Goal: Transaction & Acquisition: Purchase product/service

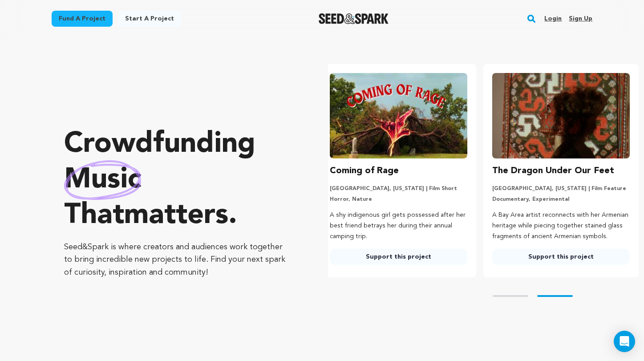
click at [102, 20] on link "Fund a project" at bounding box center [82, 19] width 61 height 16
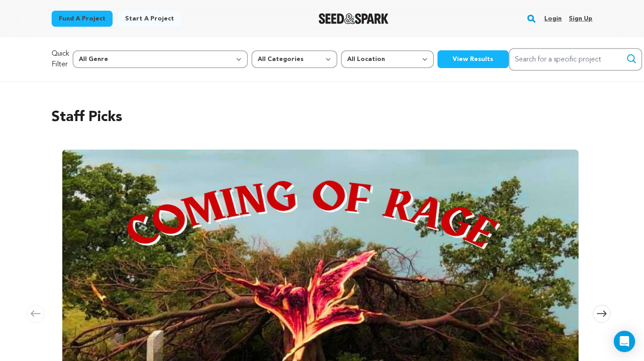
scroll to position [5, 0]
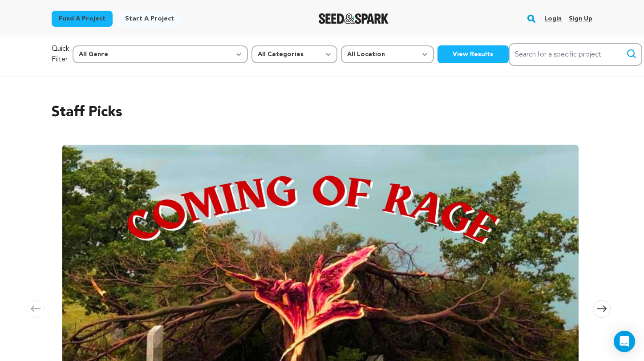
click at [437, 56] on button "View Results" at bounding box center [472, 54] width 71 height 18
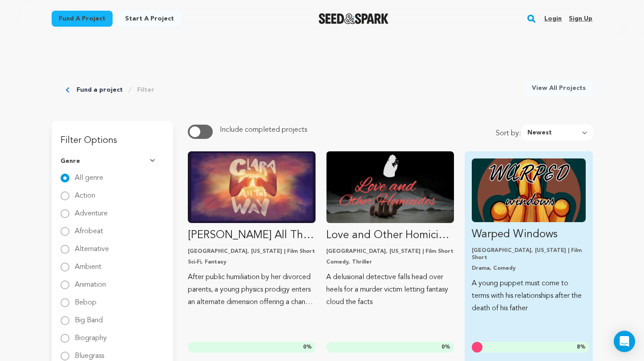
click at [529, 169] on img "Fund Warped Windows" at bounding box center [528, 190] width 113 height 64
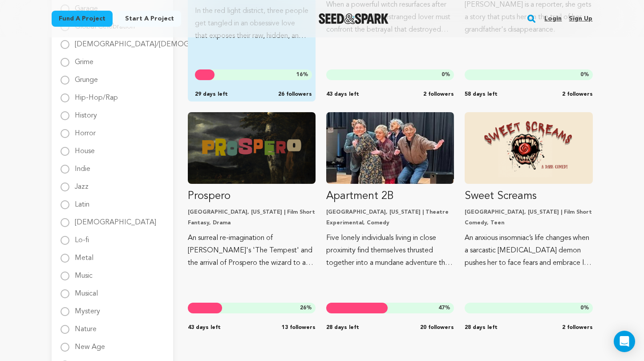
scroll to position [802, 0]
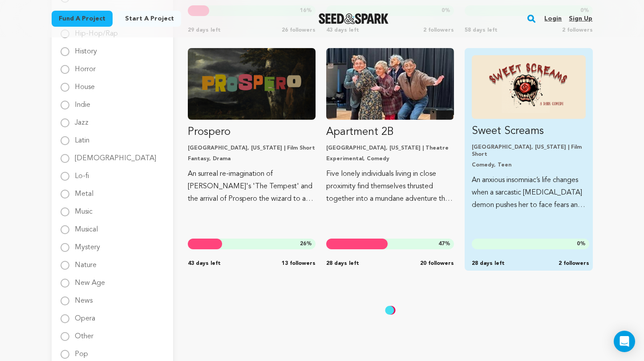
click at [487, 153] on div "Chicago, Illinois | Film Short Comedy, Teen" at bounding box center [528, 156] width 113 height 25
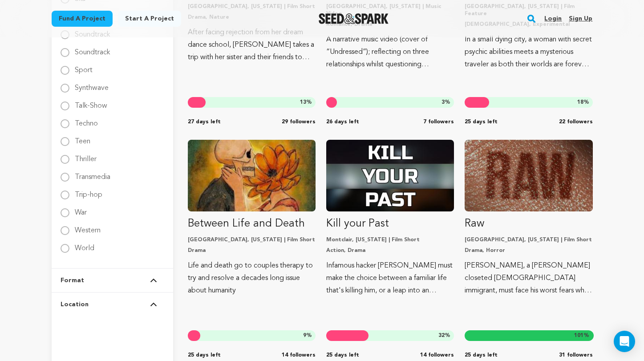
scroll to position [1460, 0]
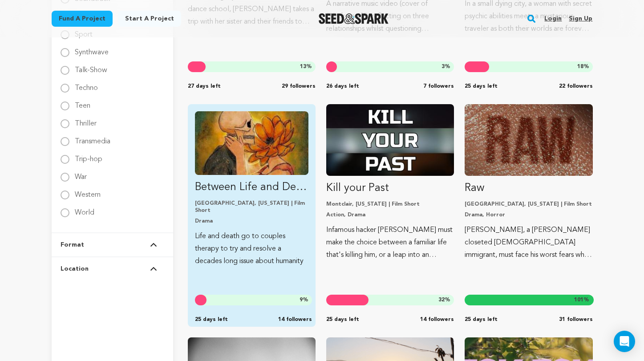
click at [272, 218] on p "Drama" at bounding box center [251, 221] width 113 height 7
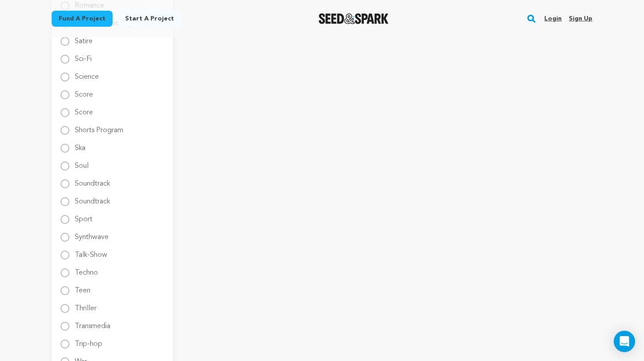
scroll to position [1278, 0]
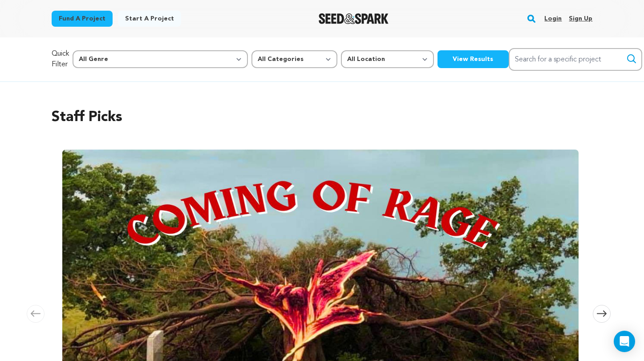
scroll to position [5, 0]
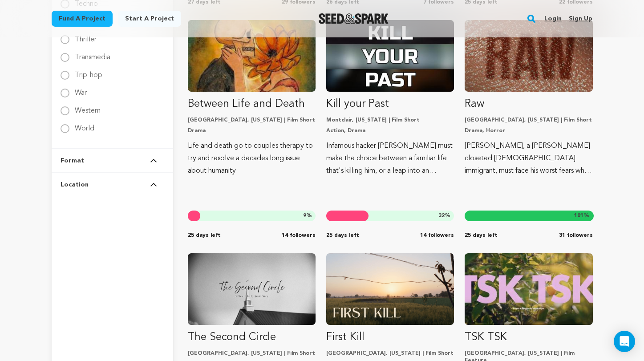
scroll to position [1545, 0]
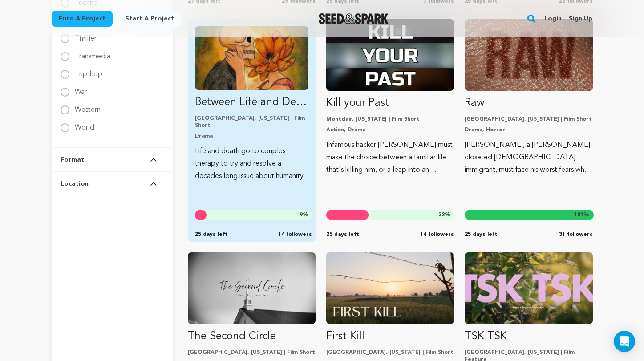
click at [260, 77] on img "Fund Between Life and Death" at bounding box center [251, 58] width 113 height 64
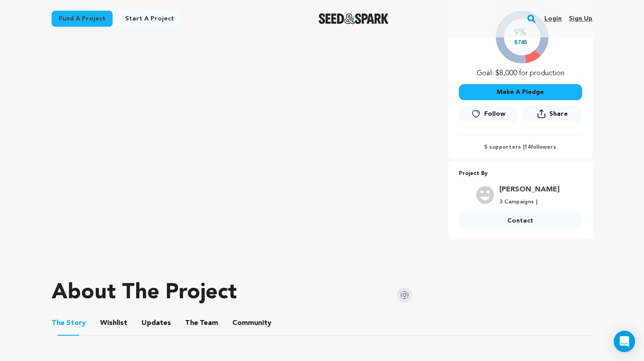
scroll to position [203, 0]
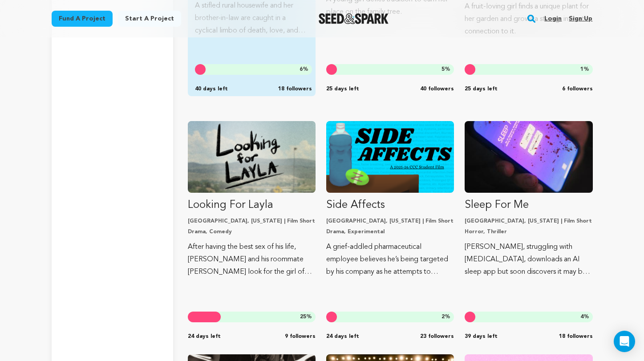
scroll to position [1957, 0]
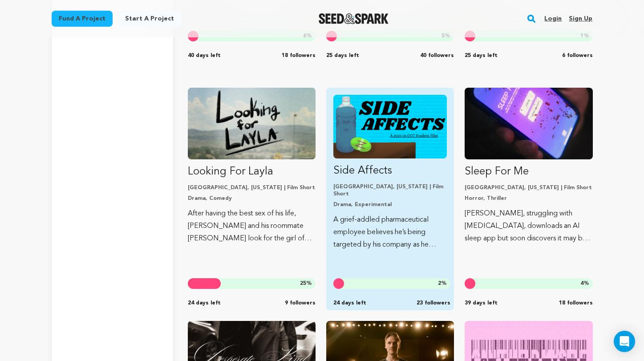
click at [329, 186] on div "Side Affects Chicago, Illinois | Film Short Drama, Experimental A grief-addled …" at bounding box center [390, 199] width 128 height 222
click at [340, 201] on p "Drama, Experimental" at bounding box center [389, 204] width 113 height 7
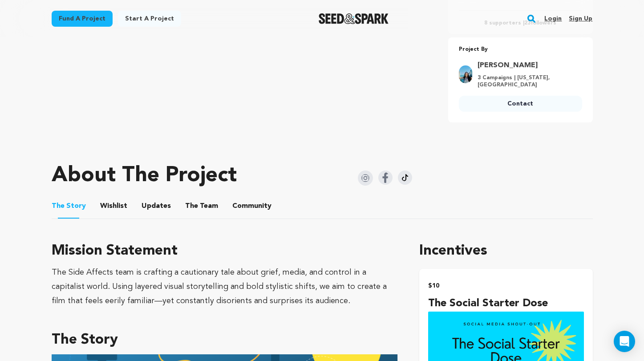
scroll to position [250, 0]
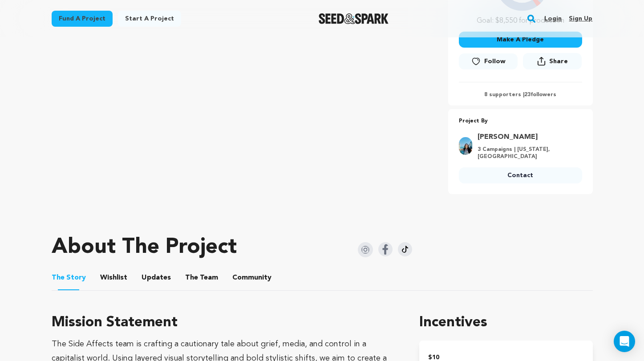
click at [385, 252] on img at bounding box center [385, 249] width 14 height 14
click at [369, 252] on img at bounding box center [365, 249] width 15 height 15
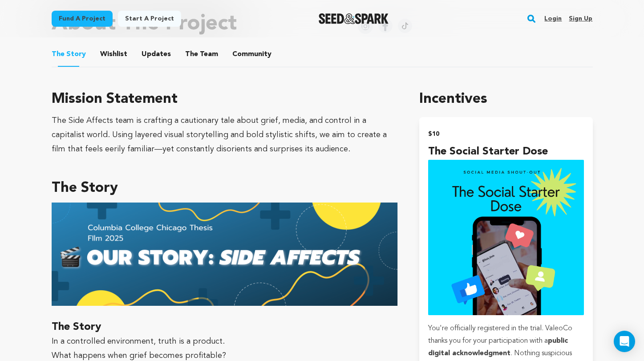
scroll to position [418, 0]
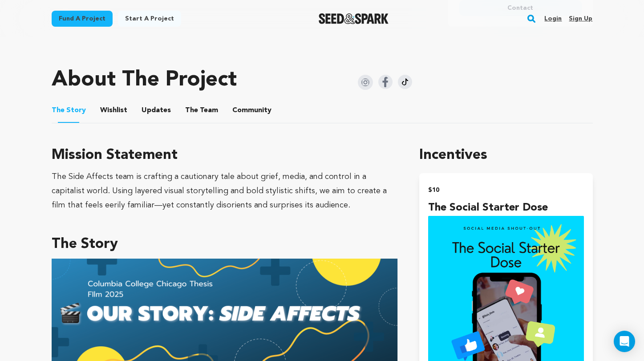
click at [109, 113] on button "Wishlist" at bounding box center [113, 111] width 21 height 21
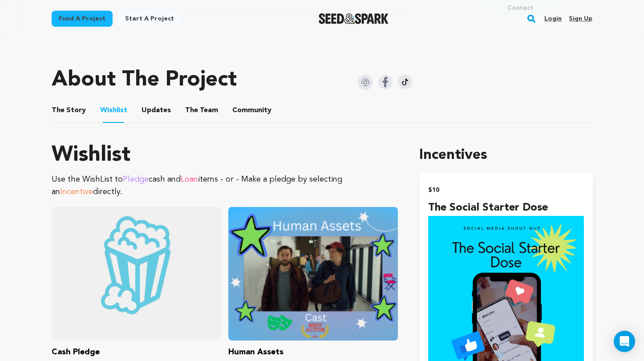
click at [149, 111] on button "Updates" at bounding box center [155, 111] width 21 height 21
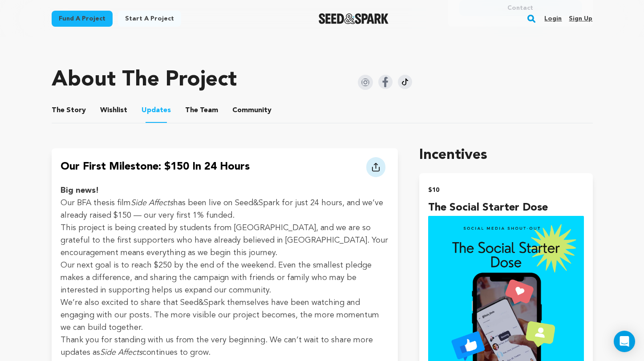
click at [113, 113] on button "Wishlist" at bounding box center [113, 111] width 21 height 21
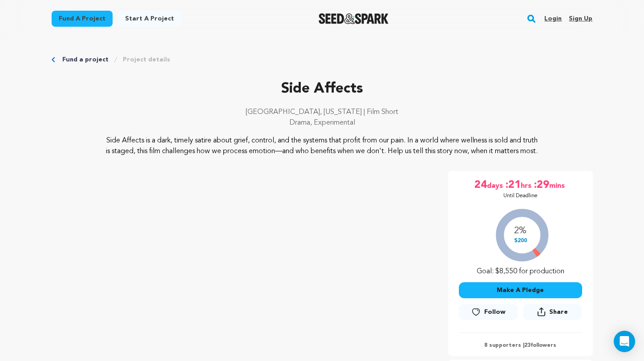
drag, startPoint x: 109, startPoint y: 136, endPoint x: 373, endPoint y: 167, distance: 266.5
click at [373, 167] on div "Side Affects [GEOGRAPHIC_DATA], [US_STATE] | Film Short Drama, Experimental Sid…" at bounding box center [322, 261] width 541 height 366
drag, startPoint x: 372, startPoint y: 165, endPoint x: 177, endPoint y: 132, distance: 197.7
click at [177, 132] on div "Side Affects [GEOGRAPHIC_DATA], [US_STATE] | Film Short Drama, Experimental Sid…" at bounding box center [322, 117] width 541 height 78
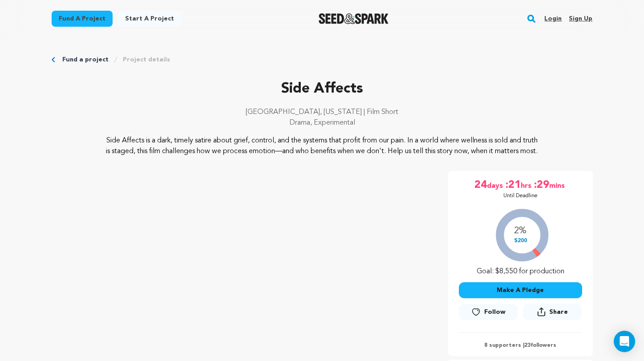
click at [318, 175] on div "Side Affects [GEOGRAPHIC_DATA], [US_STATE] | Film Short Drama, Experimental Sid…" at bounding box center [322, 261] width 541 height 366
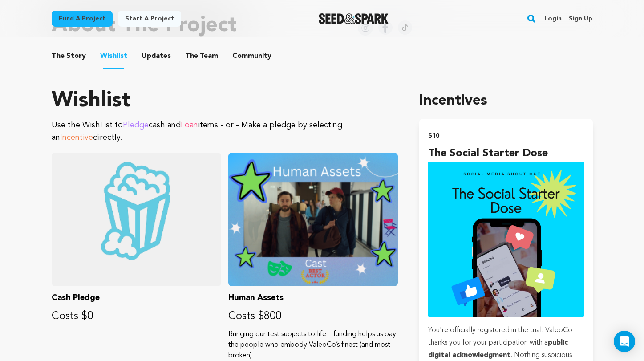
scroll to position [520, 0]
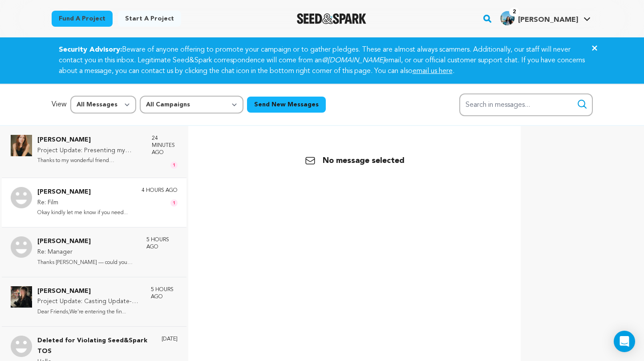
click at [109, 198] on p "Re: Film" at bounding box center [82, 203] width 90 height 11
